Goal: Browse casually: Explore the website without a specific task or goal

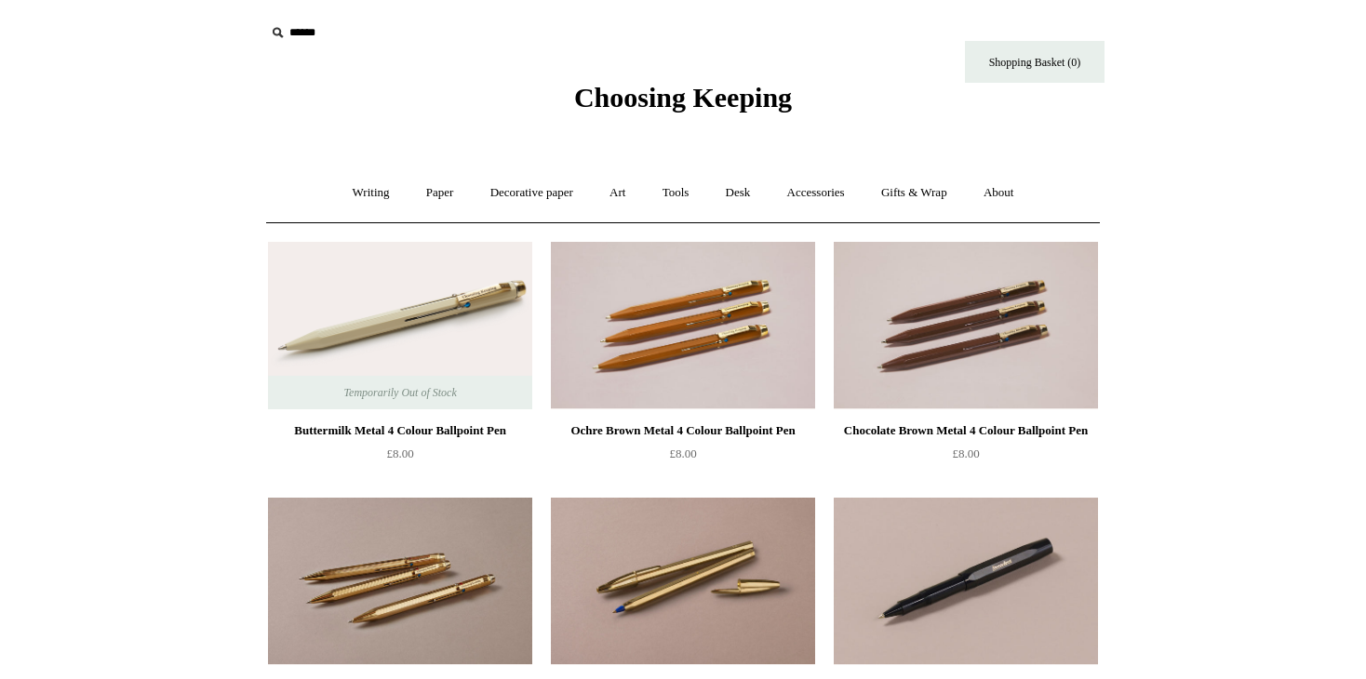
click at [718, 109] on span "Choosing Keeping" at bounding box center [683, 97] width 218 height 31
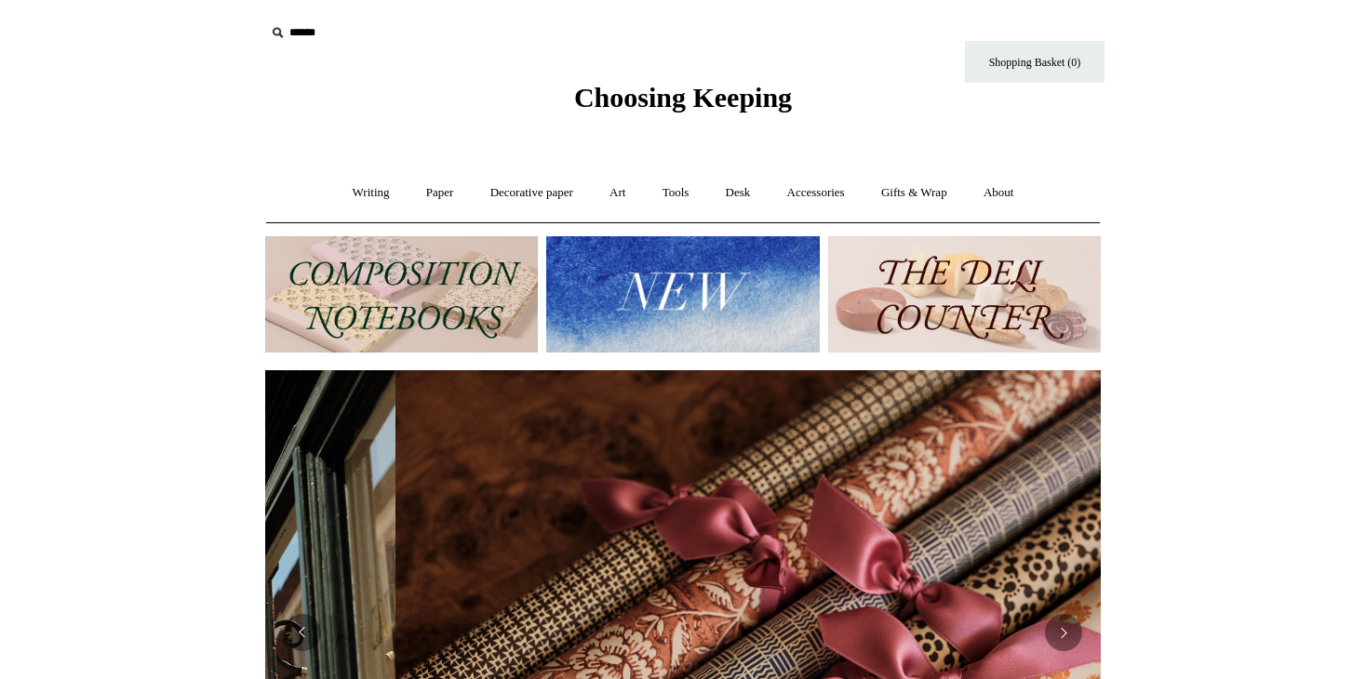
scroll to position [0, 1671]
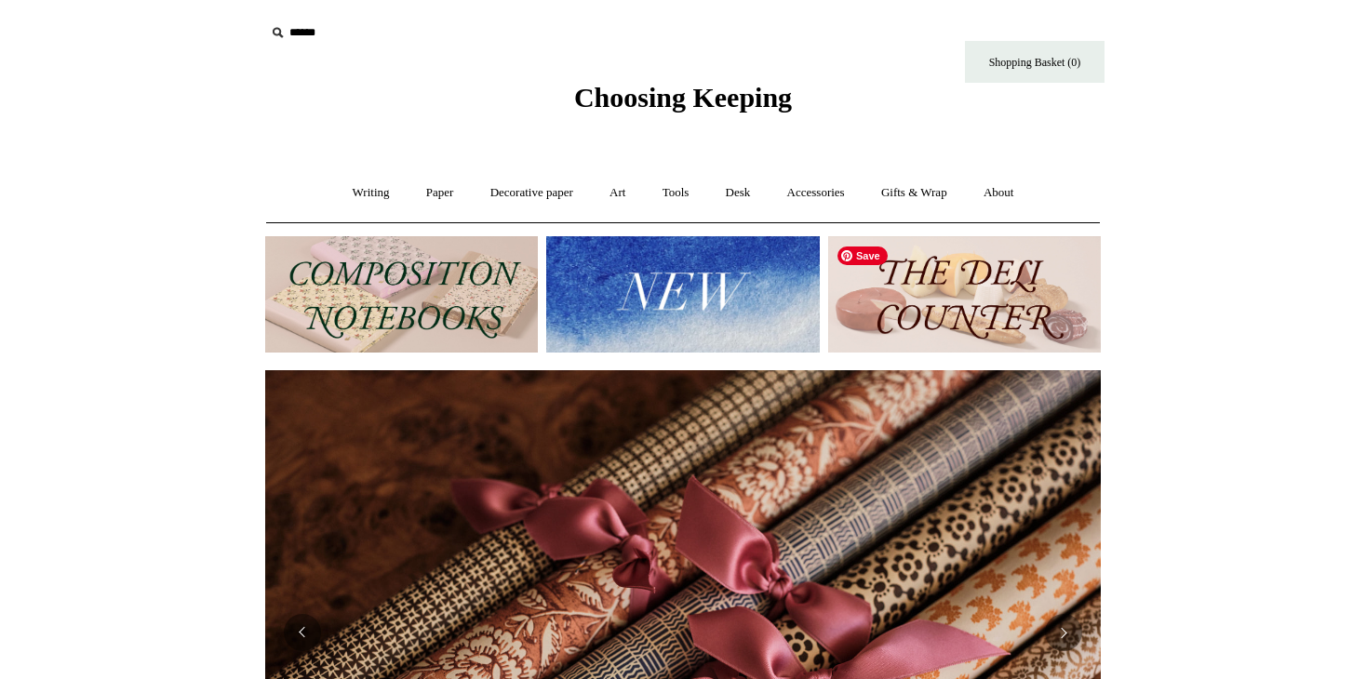
click at [1051, 316] on img at bounding box center [964, 294] width 273 height 116
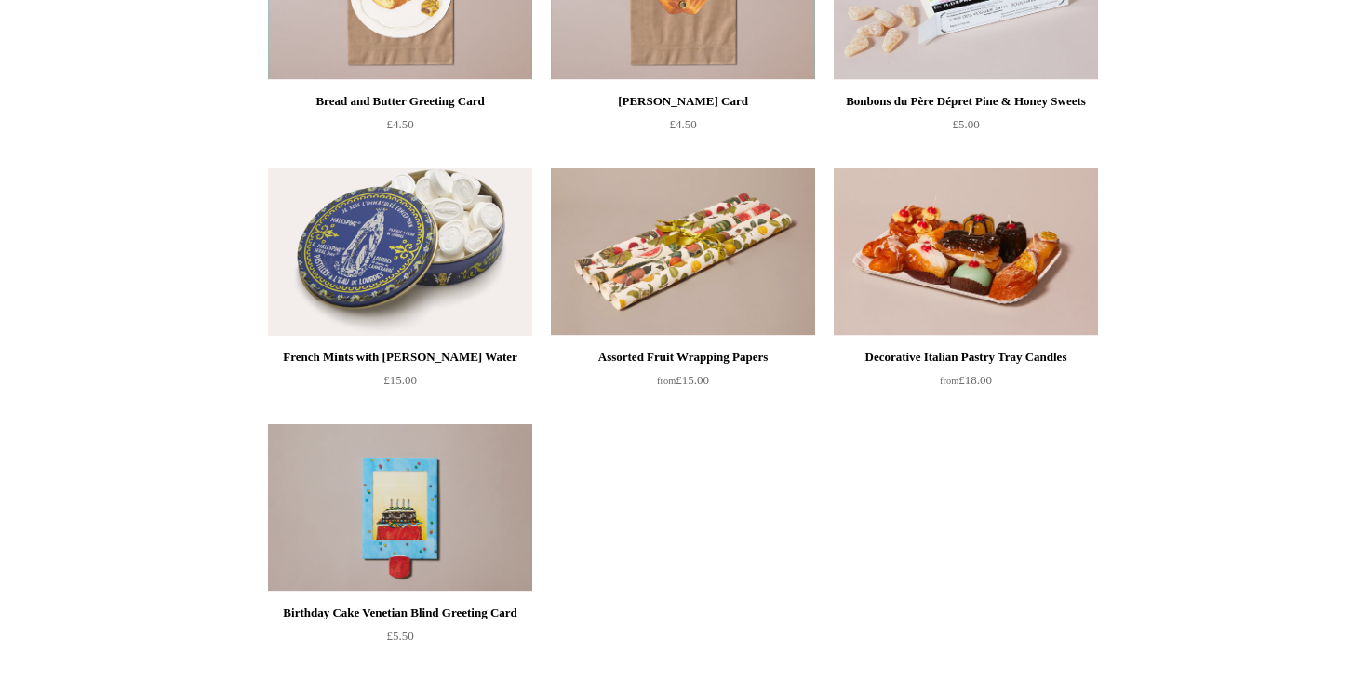
scroll to position [1356, 0]
